Goal: Task Accomplishment & Management: Manage account settings

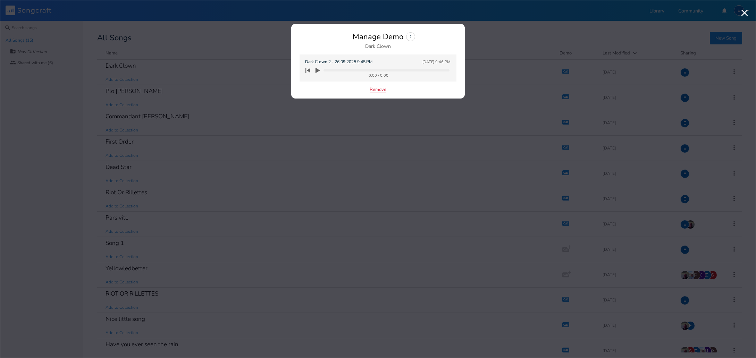
click at [381, 89] on button "Remove" at bounding box center [378, 90] width 17 height 6
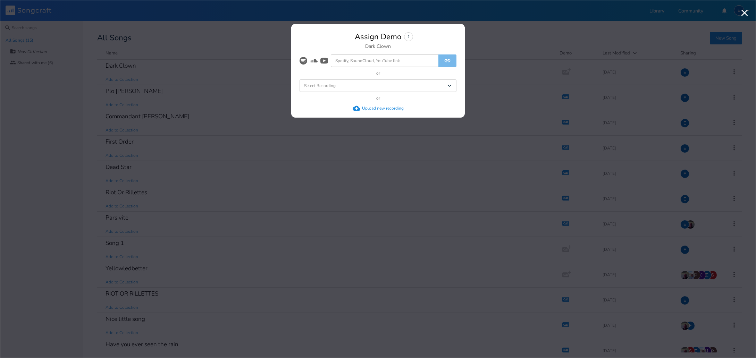
click at [376, 107] on div "Upload new recording" at bounding box center [383, 109] width 42 height 6
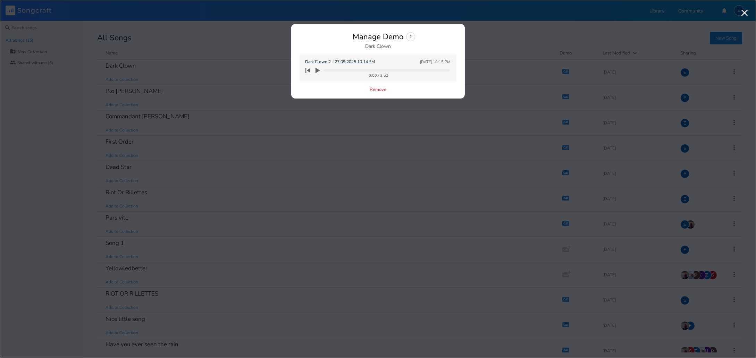
click at [316, 69] on icon "button" at bounding box center [318, 70] width 4 height 5
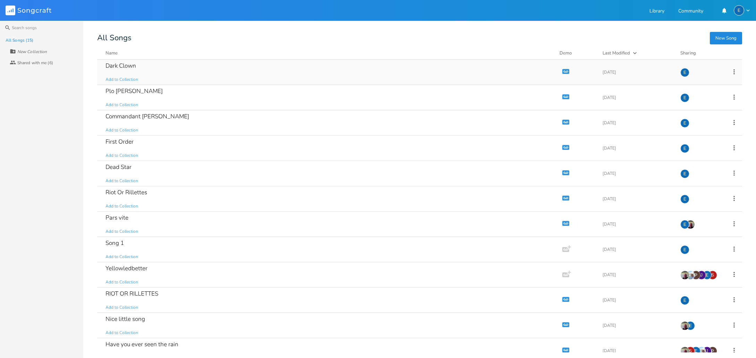
click at [563, 70] on icon "button" at bounding box center [566, 71] width 6 height 4
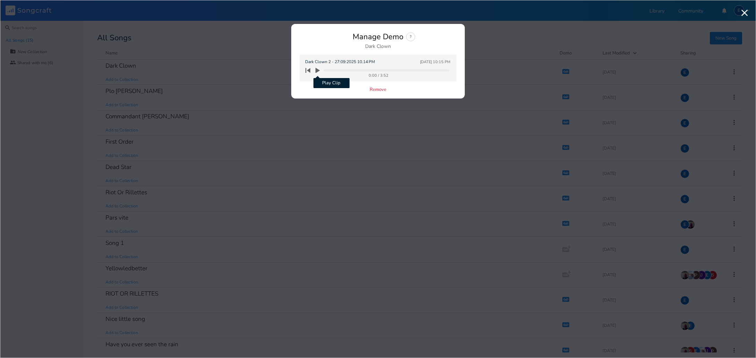
click at [317, 69] on icon "button" at bounding box center [318, 70] width 4 height 5
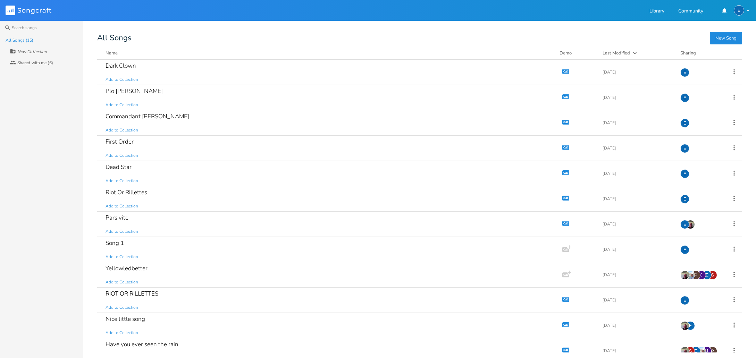
drag, startPoint x: 492, startPoint y: 46, endPoint x: 596, endPoint y: 14, distance: 109.2
click at [563, 70] on icon "button" at bounding box center [566, 71] width 6 height 4
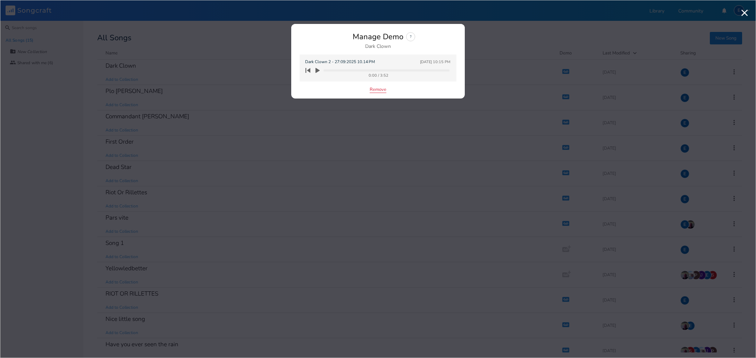
click at [380, 90] on button "Remove" at bounding box center [378, 90] width 17 height 6
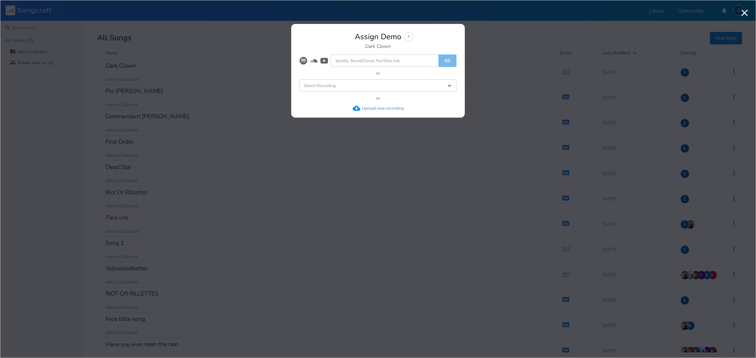
click at [366, 108] on div "Upload new recording" at bounding box center [383, 109] width 42 height 6
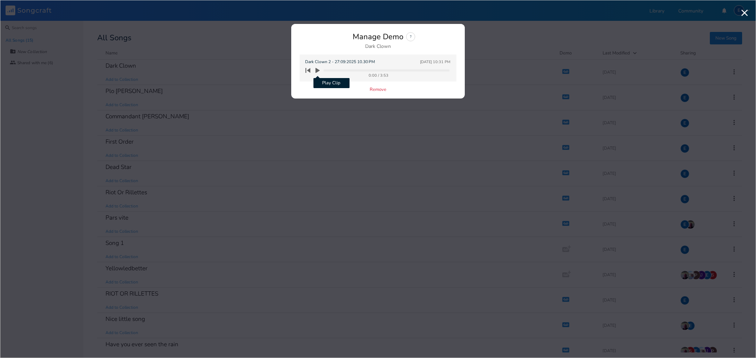
click at [318, 68] on icon "button" at bounding box center [318, 70] width 6 height 6
click at [318, 69] on icon "button" at bounding box center [318, 70] width 4 height 5
click at [316, 70] on icon "button" at bounding box center [318, 70] width 4 height 5
click at [308, 71] on icon "button" at bounding box center [308, 71] width 10 height 10
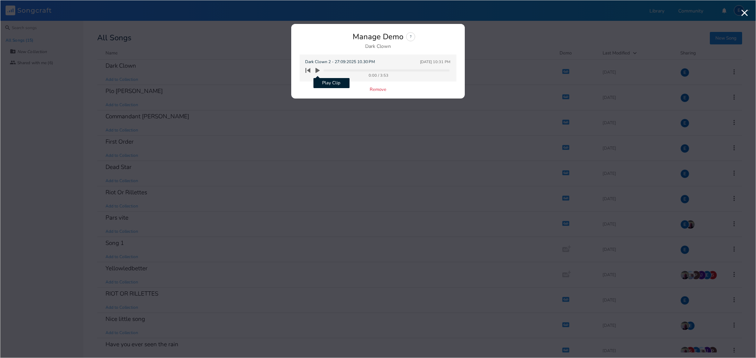
click at [319, 69] on icon "button" at bounding box center [318, 70] width 6 height 6
click at [317, 70] on icon "button" at bounding box center [318, 70] width 4 height 5
click at [308, 70] on icon "button" at bounding box center [308, 70] width 5 height 5
click at [318, 69] on icon "button" at bounding box center [318, 70] width 6 height 6
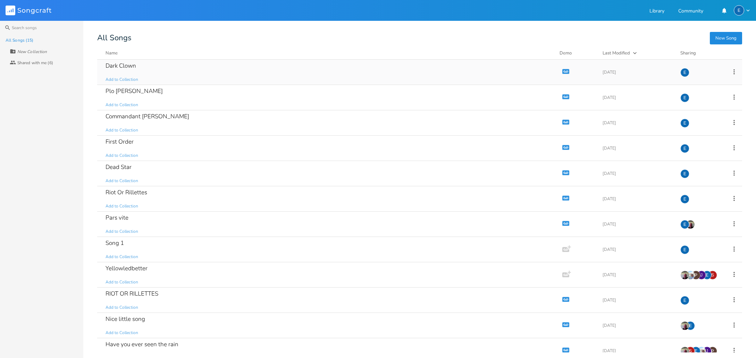
click at [563, 70] on icon "button" at bounding box center [566, 71] width 6 height 4
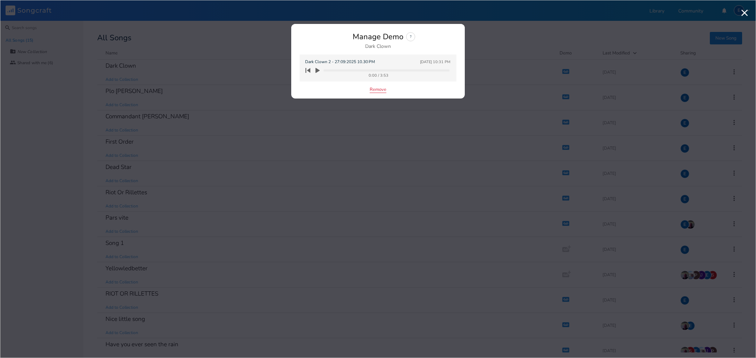
click at [375, 88] on button "Remove" at bounding box center [378, 90] width 17 height 6
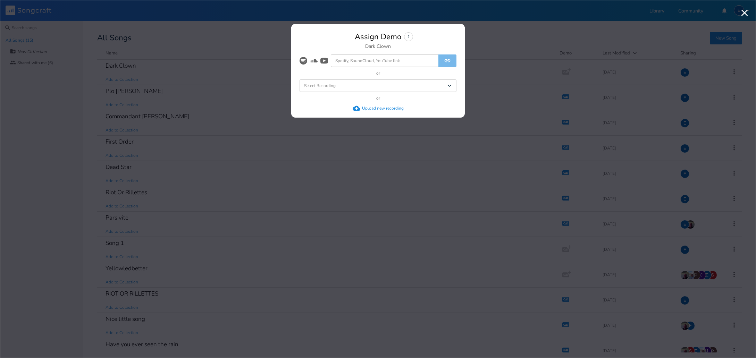
click at [372, 107] on div "Upload new recording" at bounding box center [383, 109] width 42 height 6
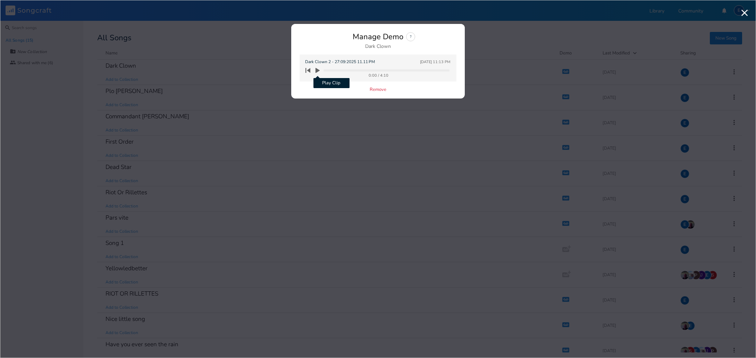
click at [317, 70] on icon "button" at bounding box center [318, 70] width 4 height 5
click at [310, 69] on icon "button" at bounding box center [308, 70] width 5 height 5
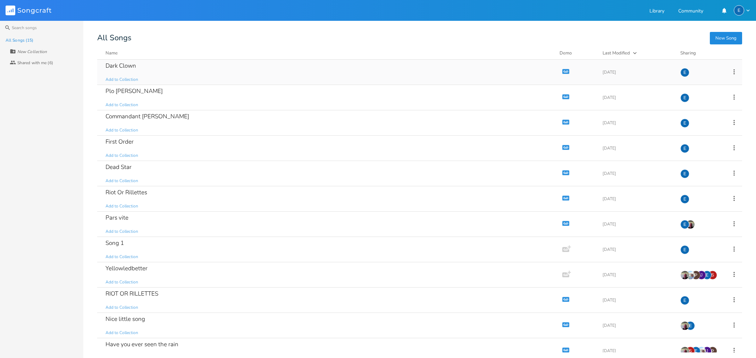
click at [563, 69] on icon "button" at bounding box center [566, 71] width 7 height 5
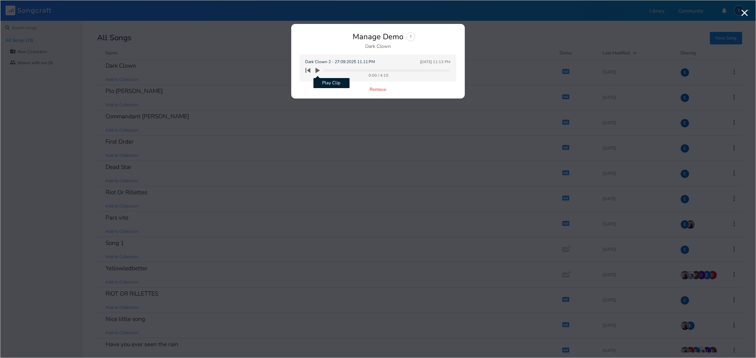
click at [318, 69] on icon "button" at bounding box center [318, 70] width 4 height 5
click at [376, 89] on button "Remove" at bounding box center [378, 90] width 17 height 6
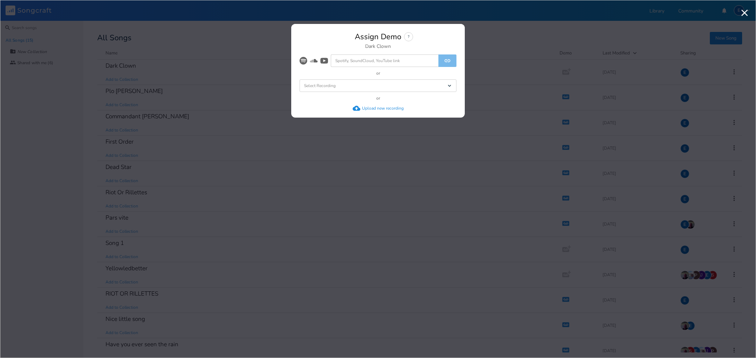
click at [365, 106] on div "Upload new recording" at bounding box center [383, 109] width 42 height 6
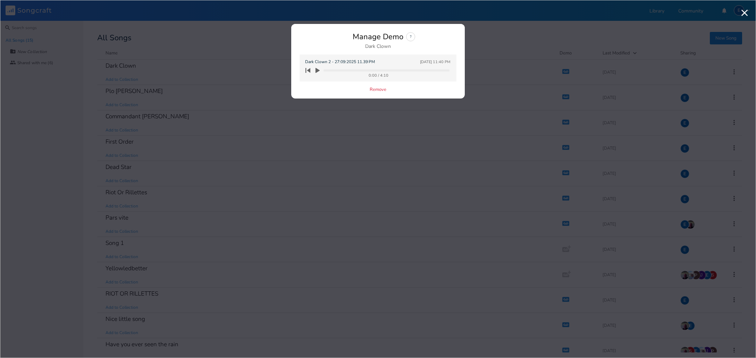
click at [318, 70] on icon "button" at bounding box center [318, 70] width 4 height 5
click at [317, 70] on icon "button" at bounding box center [318, 70] width 4 height 5
